Goal: Information Seeking & Learning: Learn about a topic

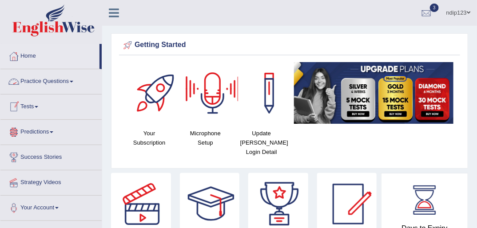
click at [74, 79] on link "Practice Questions" at bounding box center [50, 80] width 101 height 22
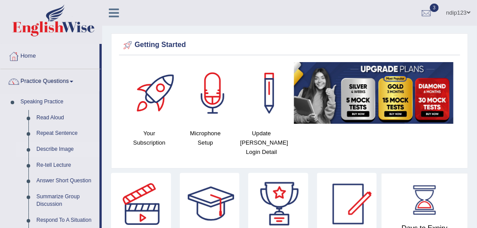
click at [53, 149] on link "Describe Image" at bounding box center [65, 150] width 67 height 16
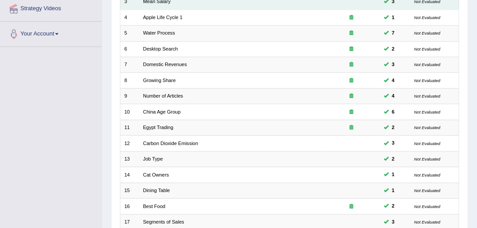
scroll to position [283, 0]
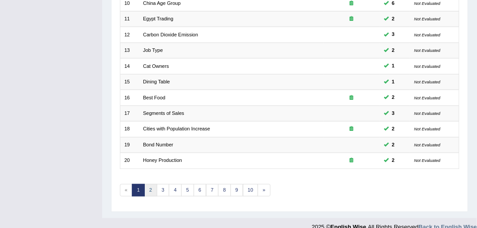
click at [151, 184] on link "2" at bounding box center [150, 190] width 13 height 12
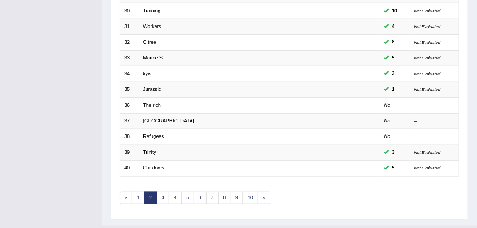
scroll to position [283, 0]
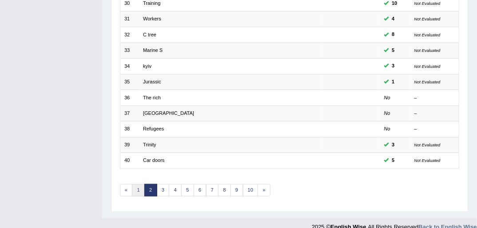
click at [135, 184] on link "1" at bounding box center [138, 190] width 13 height 12
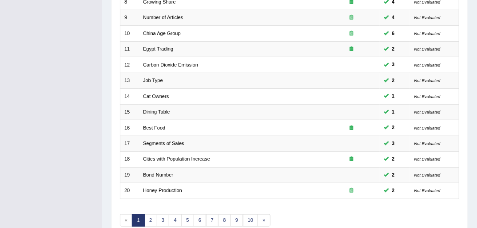
scroll to position [283, 0]
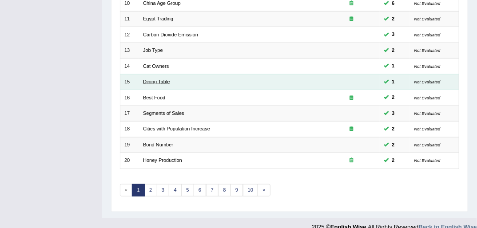
click at [167, 79] on link "Dining Table" at bounding box center [156, 81] width 27 height 5
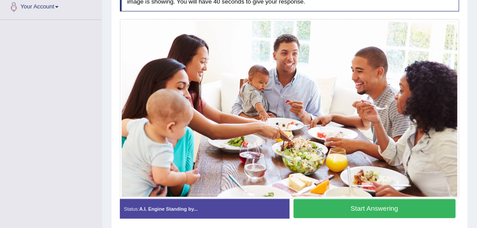
scroll to position [209, 0]
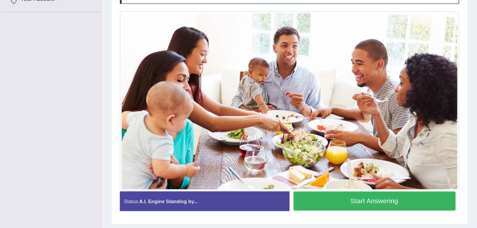
click at [367, 198] on button "Start Answering" at bounding box center [374, 201] width 162 height 19
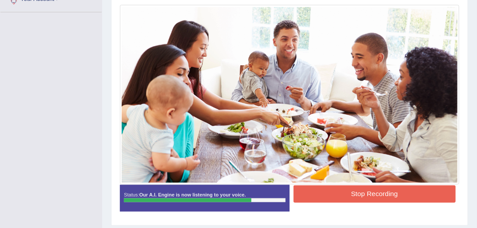
click at [367, 198] on button "Stop Recording" at bounding box center [374, 194] width 162 height 17
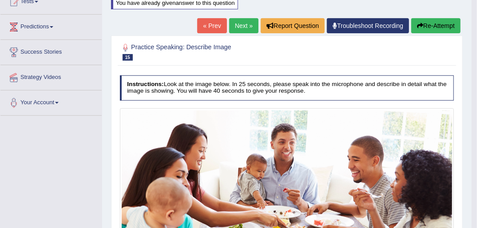
scroll to position [102, 0]
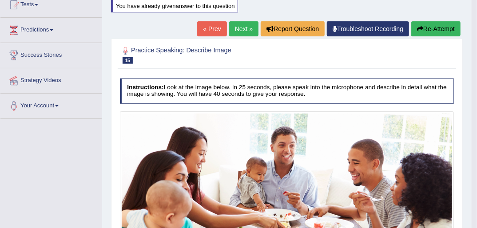
click at [242, 30] on link "Next »" at bounding box center [243, 28] width 29 height 15
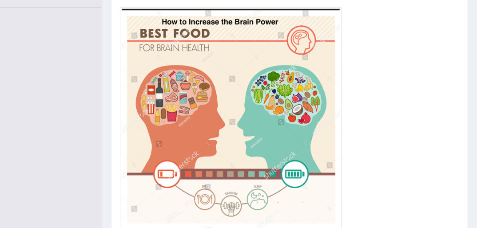
scroll to position [217, 0]
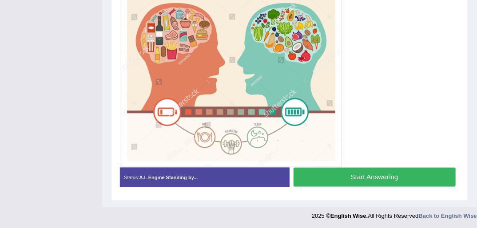
click at [360, 179] on button "Start Answering" at bounding box center [374, 177] width 162 height 19
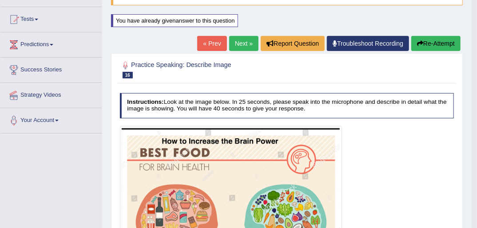
scroll to position [74, 0]
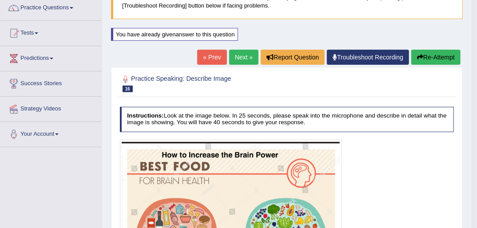
click at [242, 58] on link "Next »" at bounding box center [243, 57] width 29 height 15
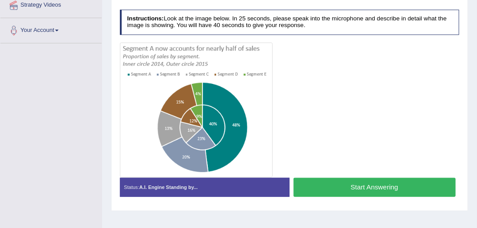
click at [366, 183] on button "Start Answering" at bounding box center [374, 187] width 162 height 19
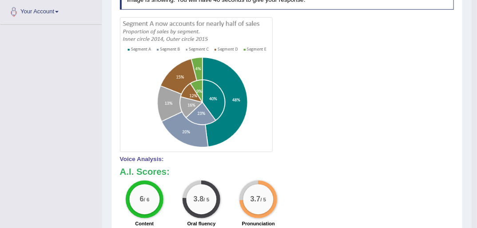
scroll to position [96, 0]
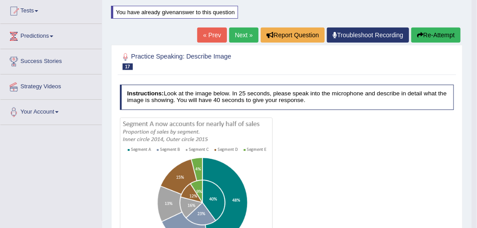
click at [438, 36] on button "Re-Attempt" at bounding box center [435, 35] width 49 height 15
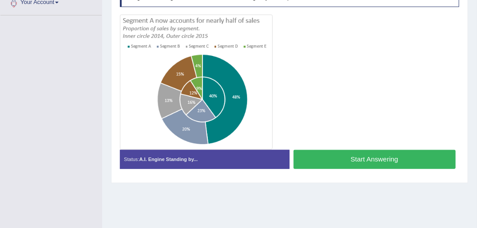
click at [352, 161] on button "Start Answering" at bounding box center [374, 159] width 162 height 19
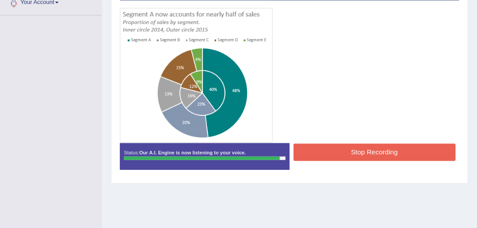
click at [357, 157] on button "Stop Recording" at bounding box center [374, 152] width 162 height 17
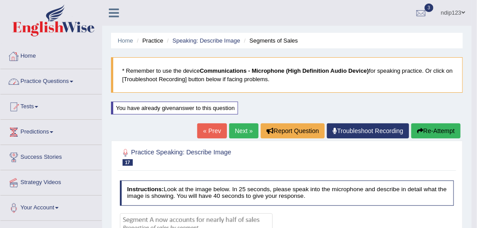
click at [25, 54] on link "Home" at bounding box center [50, 55] width 101 height 22
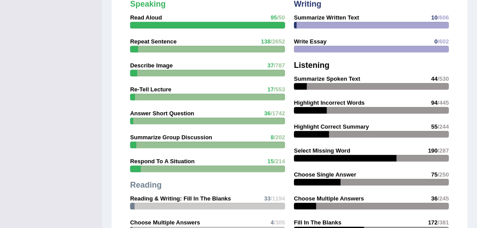
scroll to position [781, 0]
